Goal: Check status: Check status

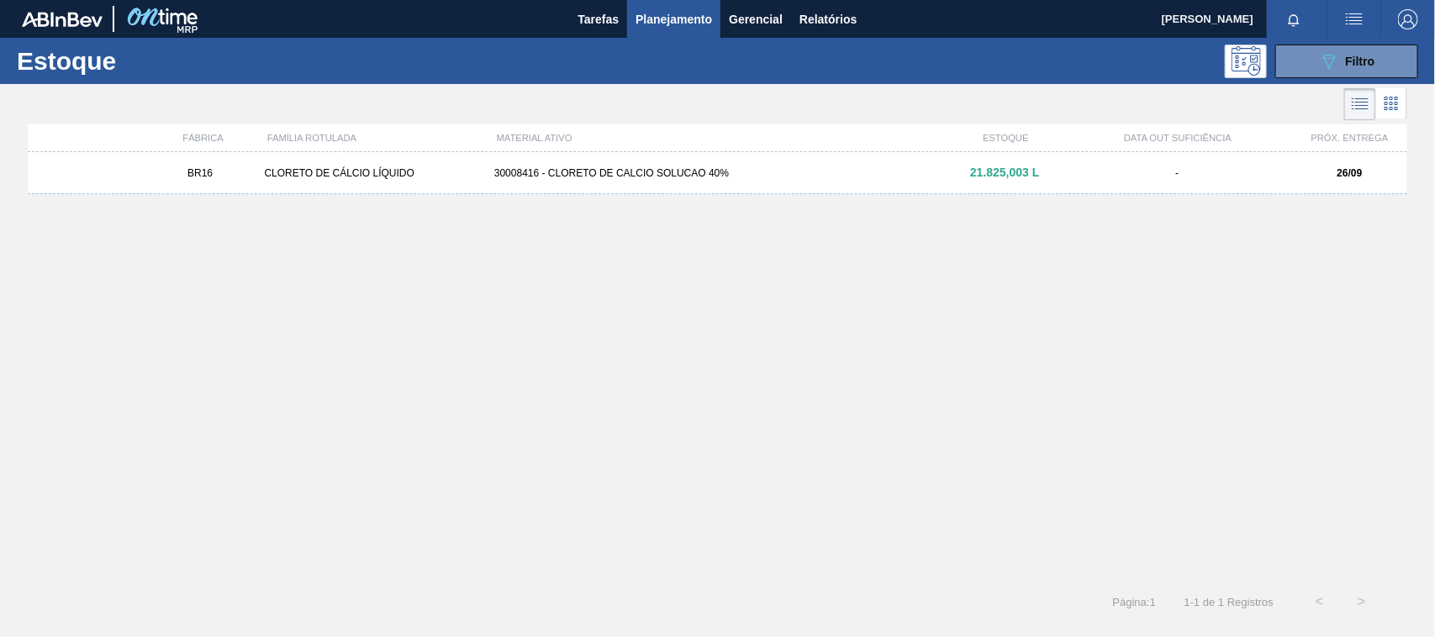
click at [619, 182] on div "BR16 CLORETO DE CÁLCIO LÍQUIDO 30008416 - CLORETO DE CALCIO SOLUCAO 40% 21.825,…" at bounding box center [718, 173] width 1380 height 42
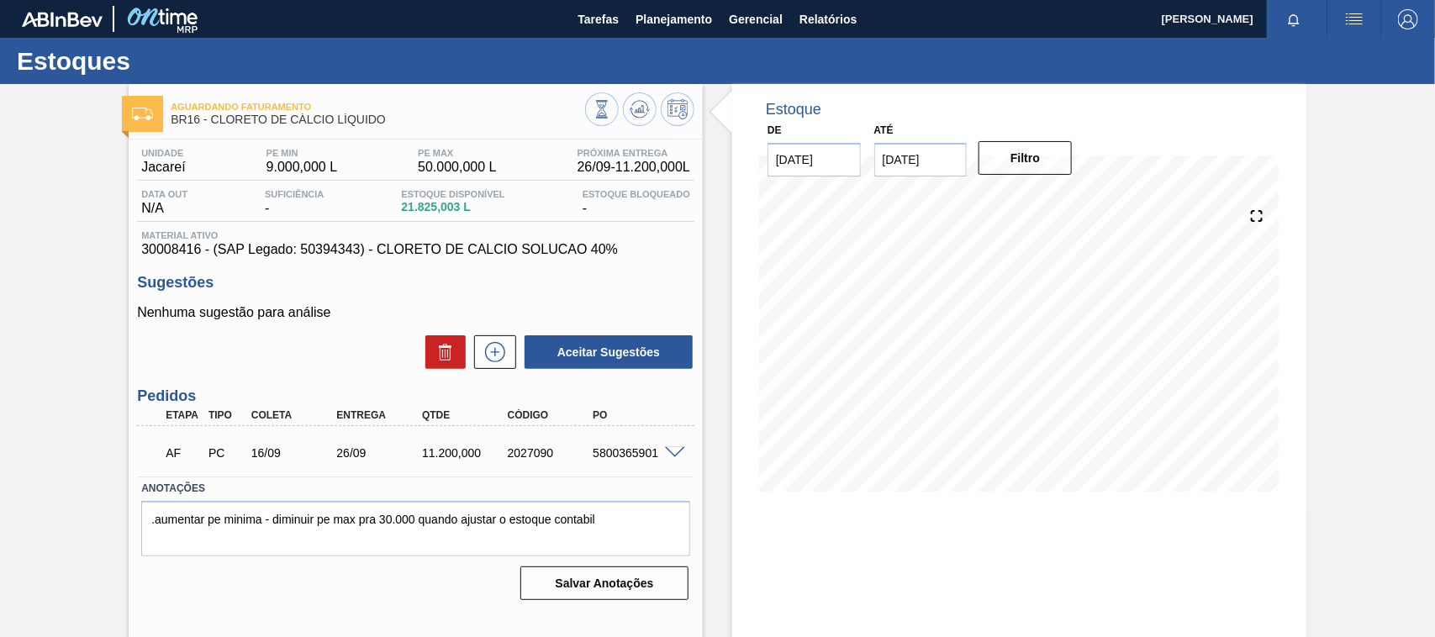
drag, startPoint x: 671, startPoint y: 443, endPoint x: 668, endPoint y: 457, distance: 13.7
click at [671, 458] on div "AF PC 16/09 26/09 11.200,000 2027090 5800365901" at bounding box center [415, 451] width 557 height 42
click at [668, 457] on span at bounding box center [675, 453] width 20 height 13
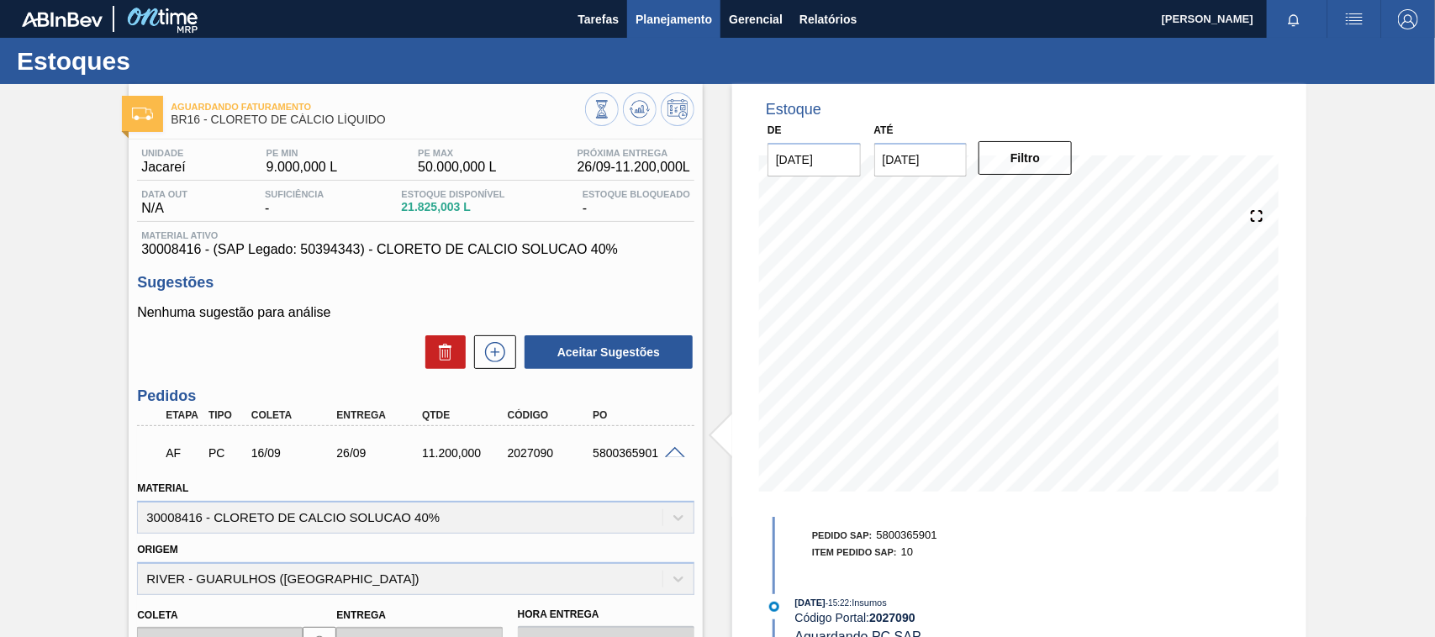
click at [656, 13] on span "Planejamento" at bounding box center [674, 19] width 77 height 20
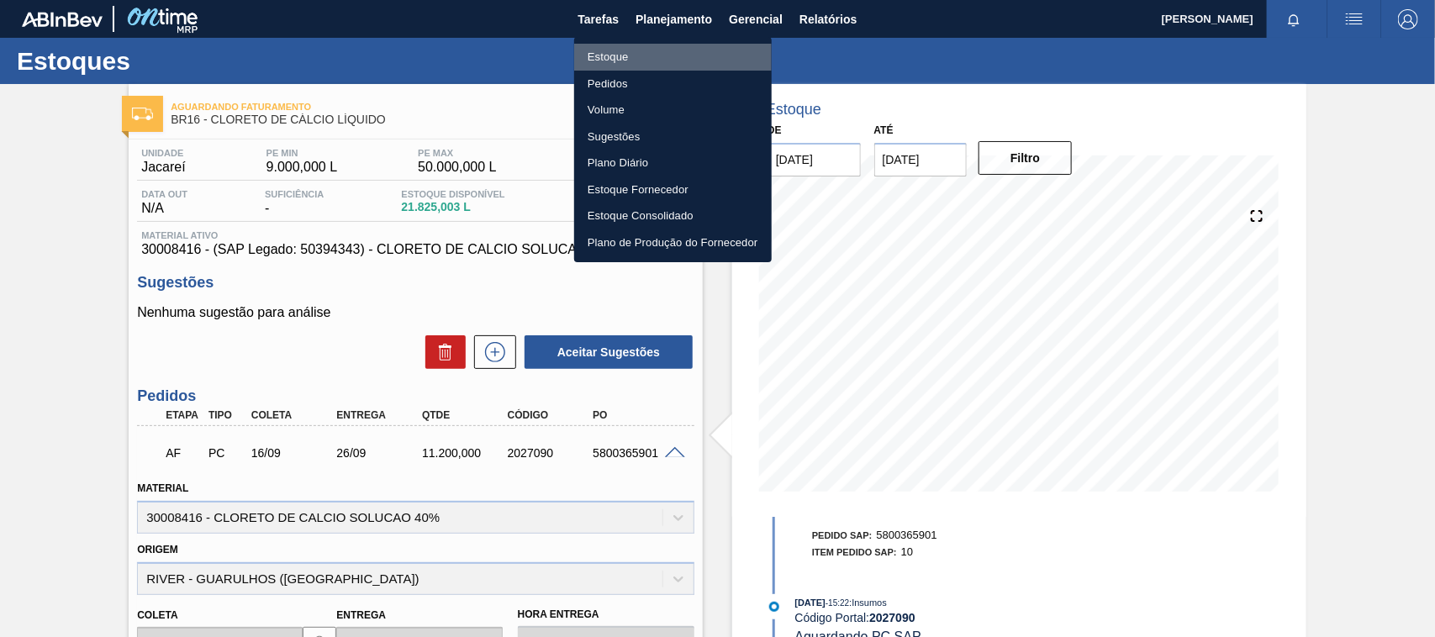
click at [631, 55] on li "Estoque" at bounding box center [673, 57] width 198 height 27
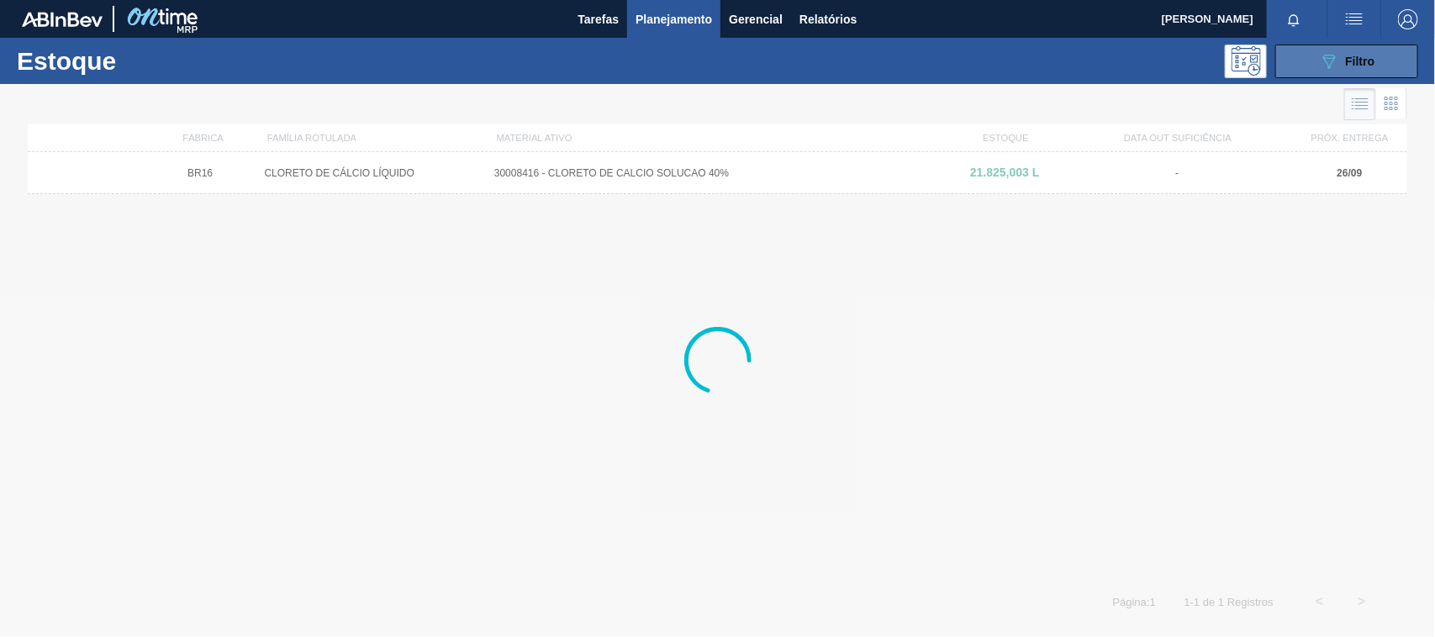
click at [1148, 63] on icon "089F7B8B-B2A5-4AFE-B5C0-19BA573D28AC" at bounding box center [1329, 61] width 20 height 20
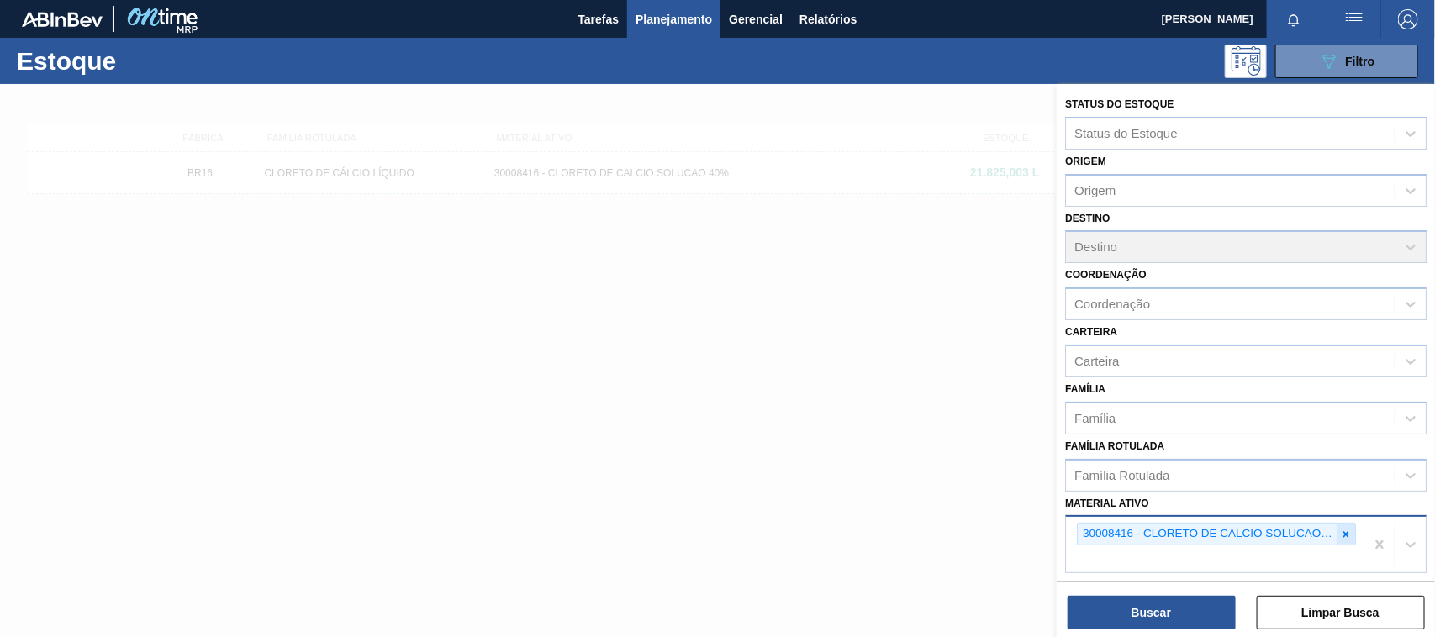
click at [1148, 509] on icon at bounding box center [1346, 535] width 12 height 12
type ativo "30005328"
click at [1146, 509] on button "Buscar" at bounding box center [1152, 613] width 168 height 34
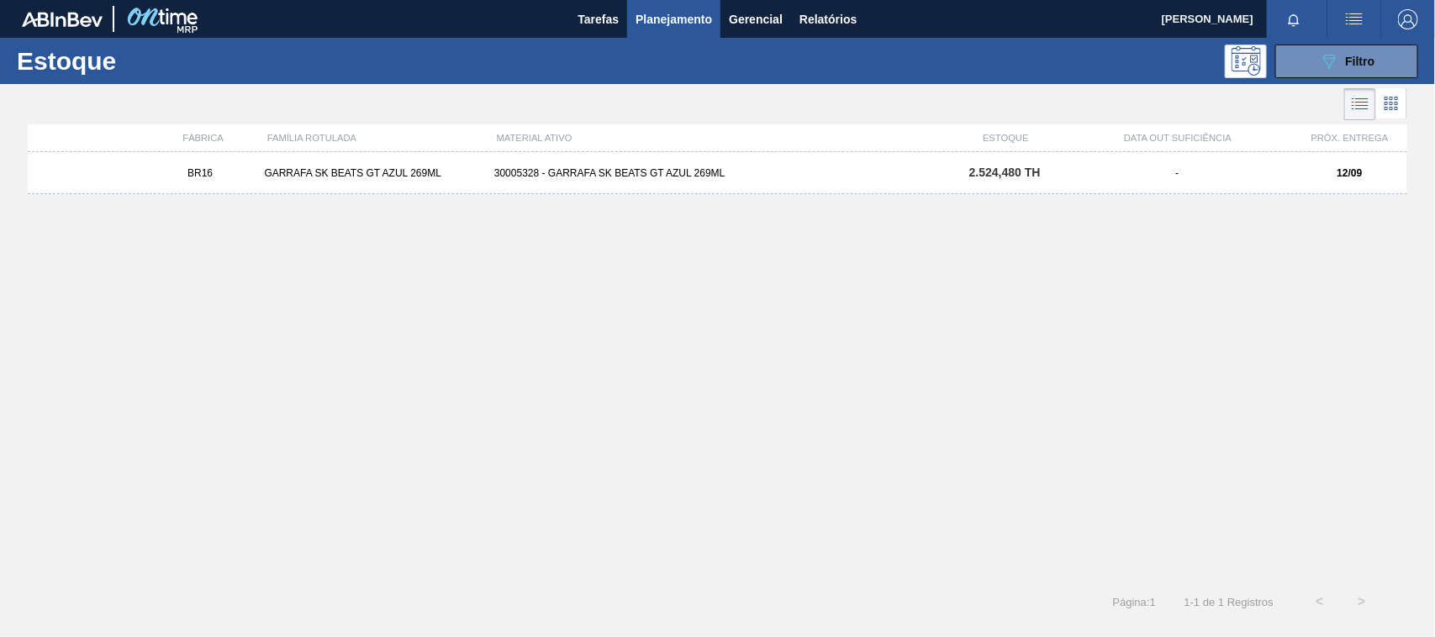
click at [731, 179] on div "BR16 [PERSON_NAME] BEATS GT AZUL 269ML 30005328 - [PERSON_NAME] BEATS GT AZUL 2…" at bounding box center [718, 173] width 1380 height 42
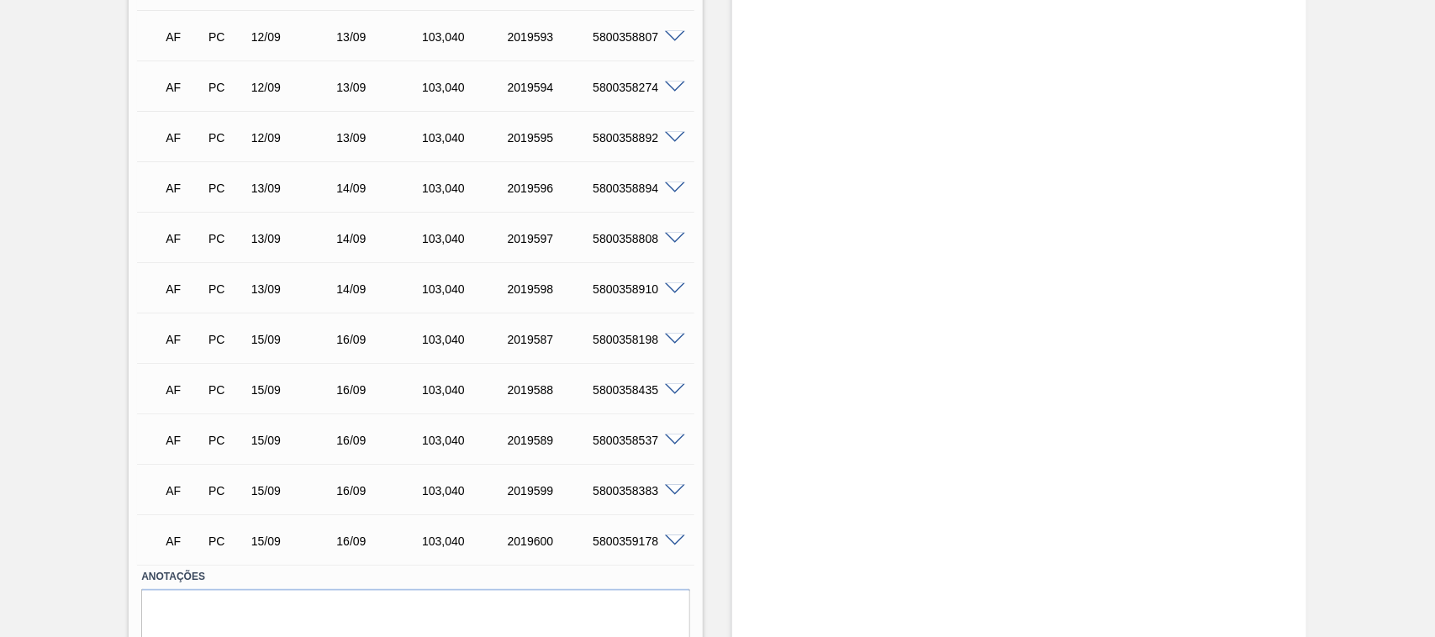
scroll to position [420, 0]
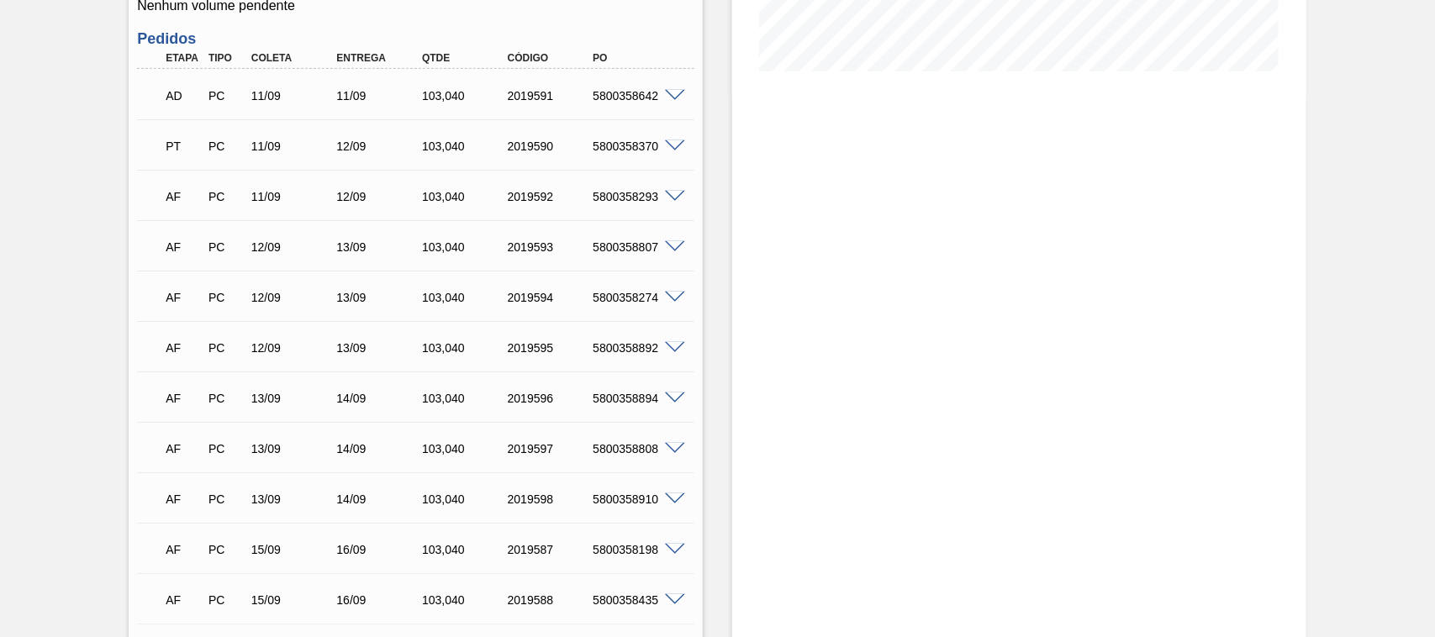
drag, startPoint x: 368, startPoint y: 308, endPoint x: 425, endPoint y: 308, distance: 57.2
click at [370, 308] on div "AF PC 12/09 13/09 103,040 2019594 5800358274" at bounding box center [411, 296] width 513 height 34
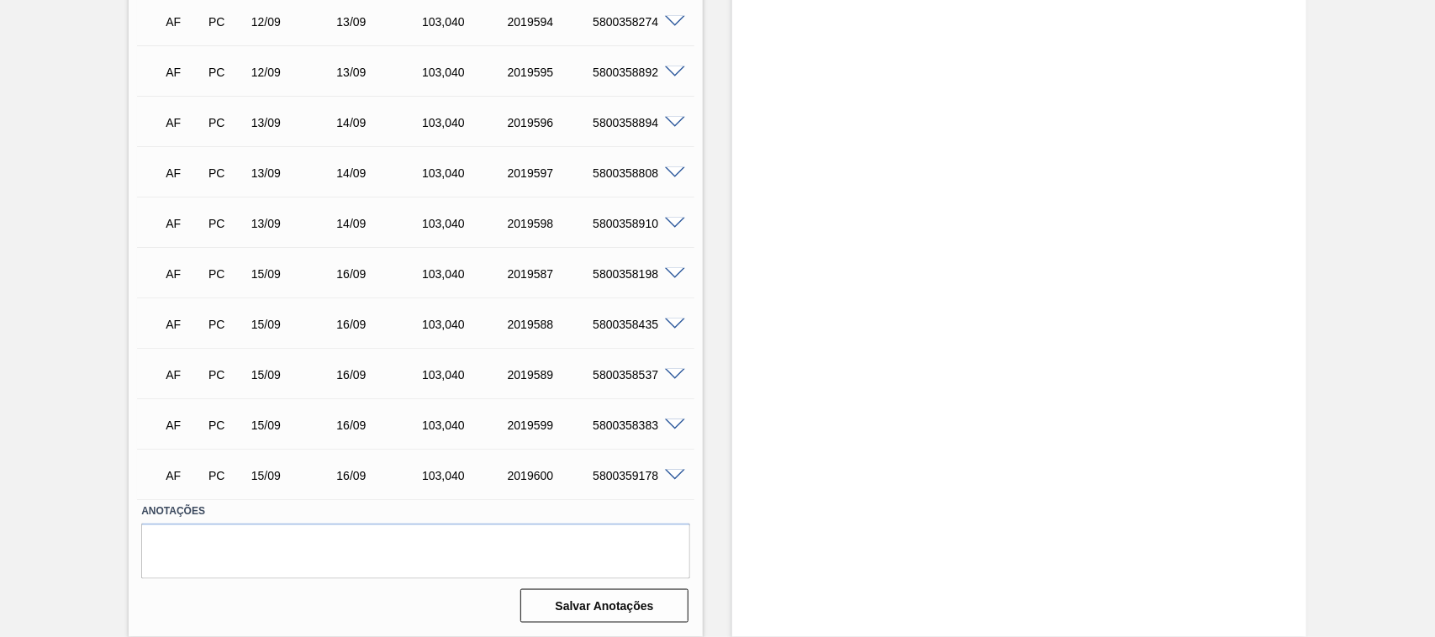
click at [669, 472] on span at bounding box center [675, 476] width 20 height 13
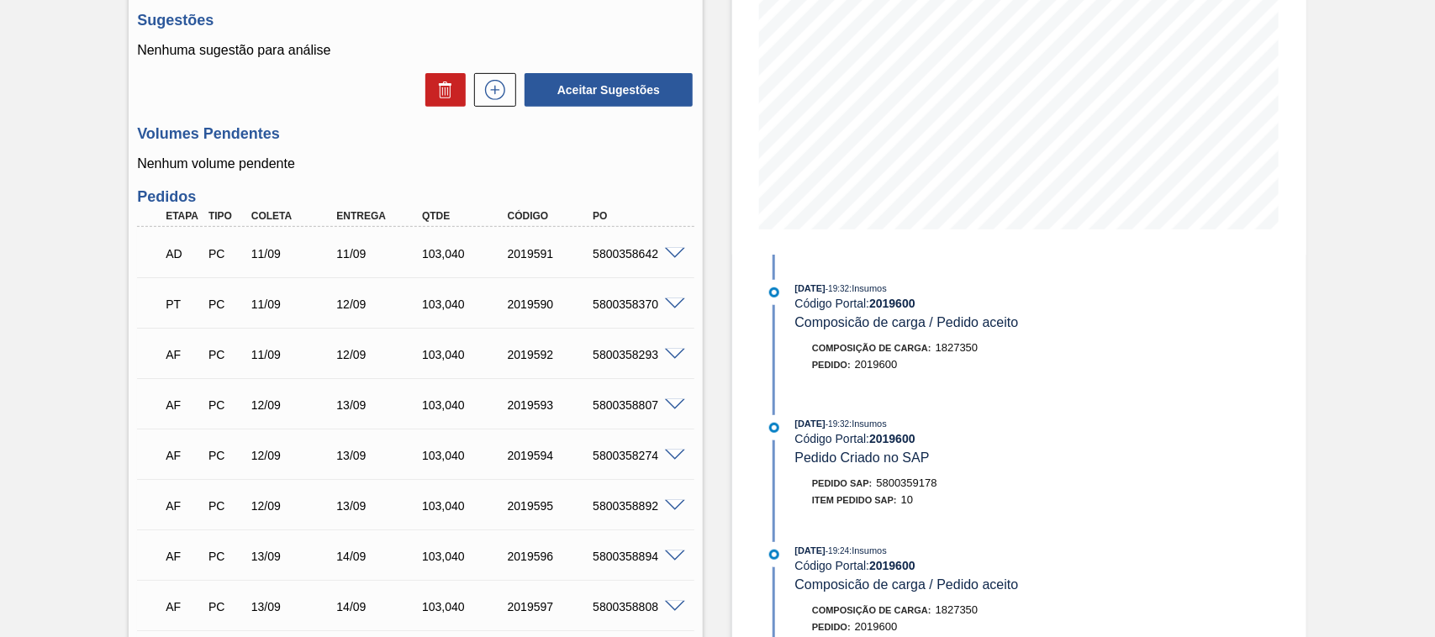
scroll to position [0, 0]
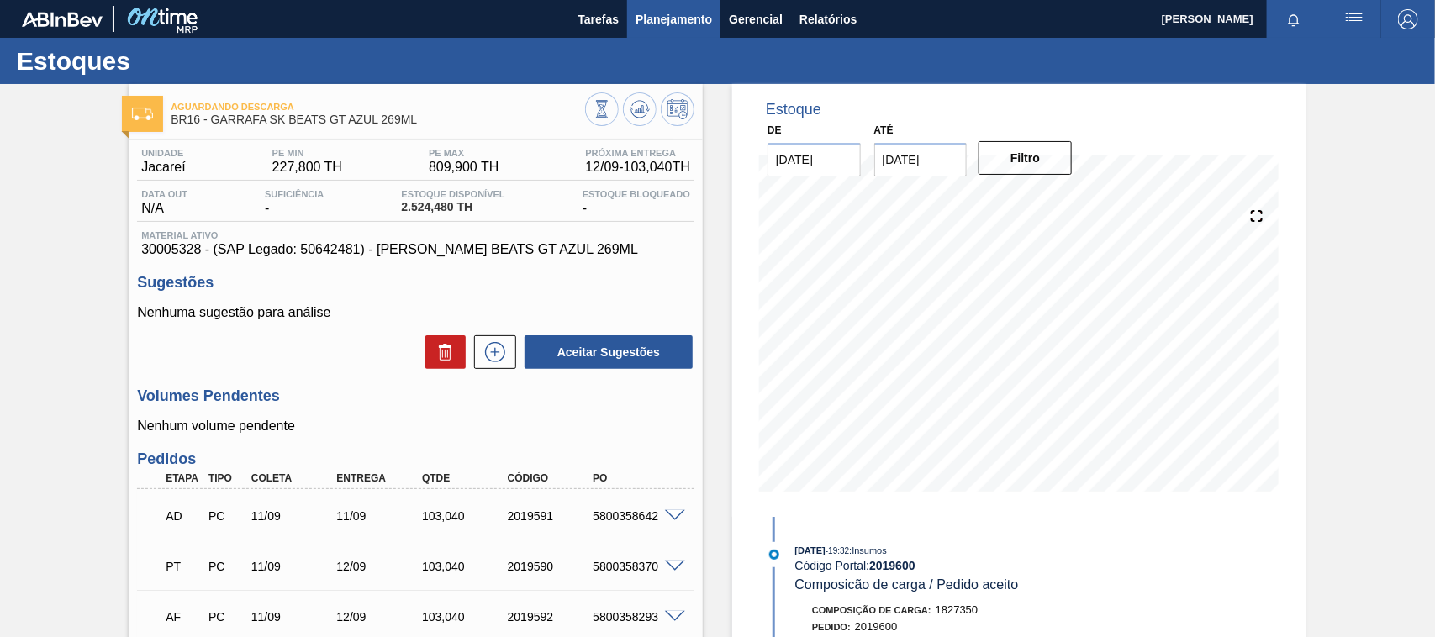
click at [678, 18] on span "Planejamento" at bounding box center [674, 19] width 77 height 20
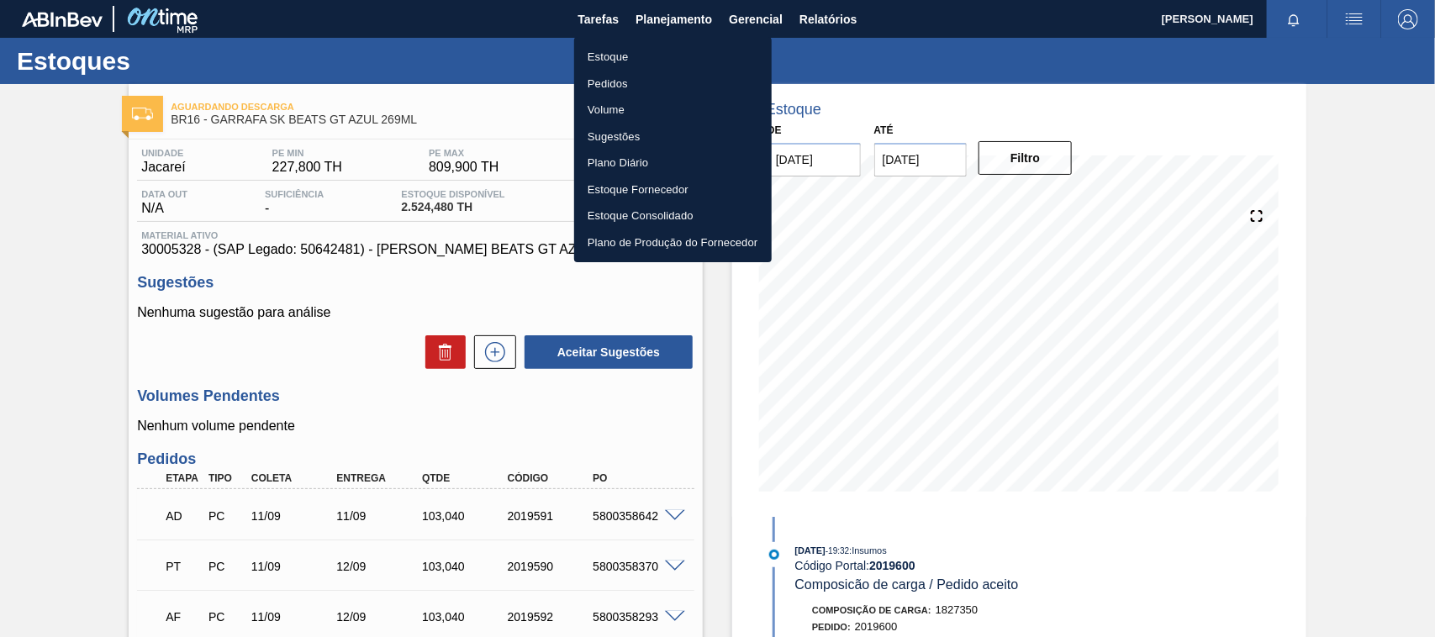
click at [650, 37] on ul "Estoque Pedidos Volume Sugestões Plano Diário Estoque Fornecedor Estoque Consol…" at bounding box center [673, 149] width 198 height 225
click at [644, 50] on li "Estoque" at bounding box center [673, 57] width 198 height 27
